Goal: Transaction & Acquisition: Subscribe to service/newsletter

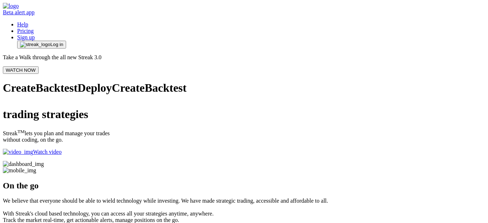
click at [39, 66] on button "WATCH NOW" at bounding box center [21, 69] width 36 height 7
click at [50, 42] on span "button" at bounding box center [35, 45] width 30 height 6
drag, startPoint x: 484, startPoint y: 14, endPoint x: 485, endPoint y: 25, distance: 11.4
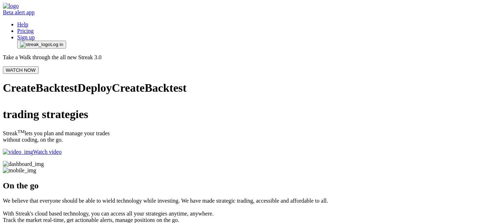
click at [66, 41] on button "Log in" at bounding box center [41, 45] width 49 height 8
drag, startPoint x: 259, startPoint y: 49, endPoint x: 258, endPoint y: 10, distance: 38.9
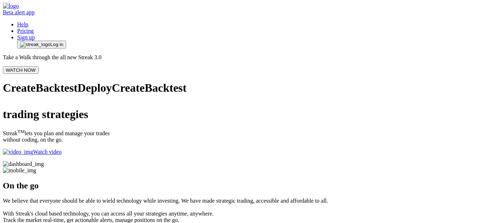
click at [63, 42] on span "Log in" at bounding box center [56, 45] width 13 height 6
click at [34, 28] on link "Pricing" at bounding box center [25, 31] width 16 height 6
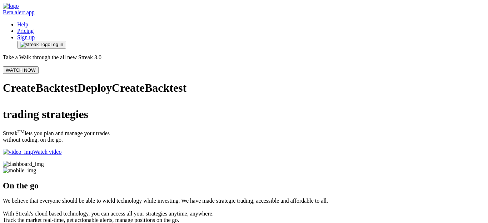
scroll to position [3061, 0]
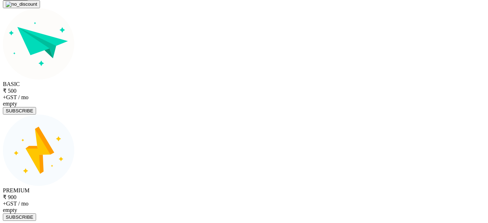
scroll to position [2811, 0]
